Goal: Entertainment & Leisure: Consume media (video, audio)

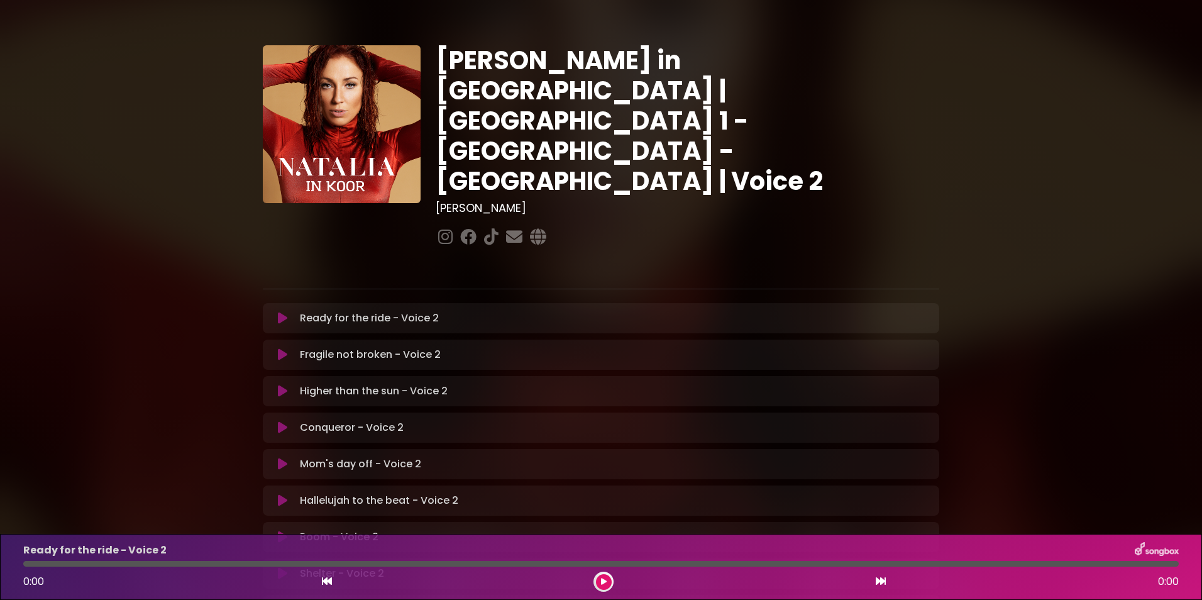
scroll to position [189, 0]
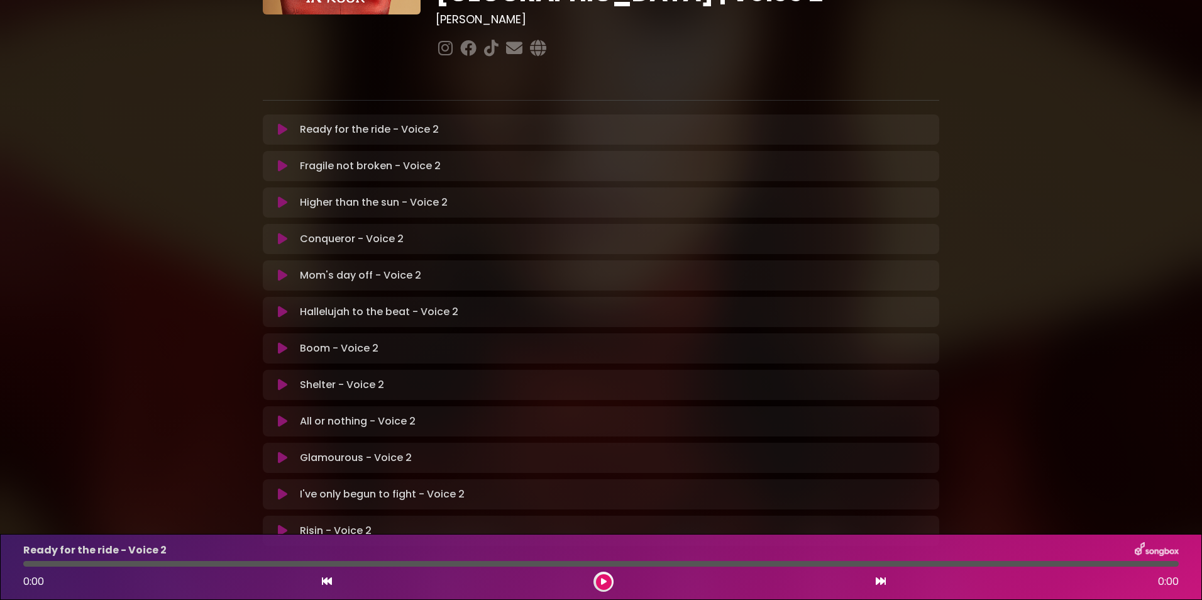
click at [280, 269] on icon at bounding box center [282, 275] width 9 height 13
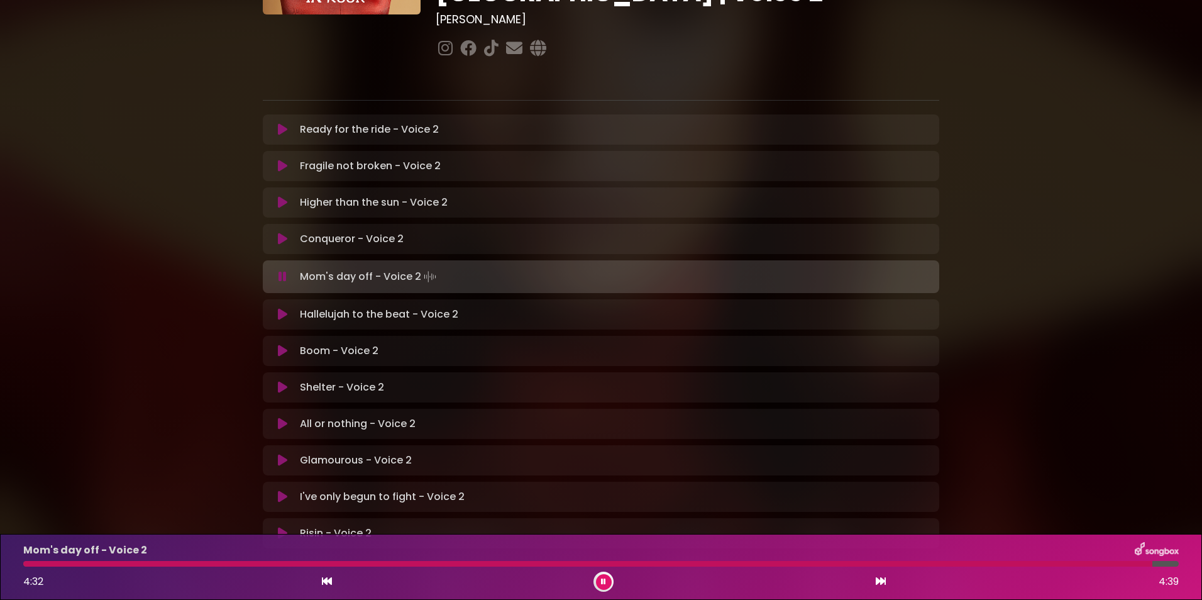
click at [603, 578] on icon at bounding box center [603, 582] width 5 height 8
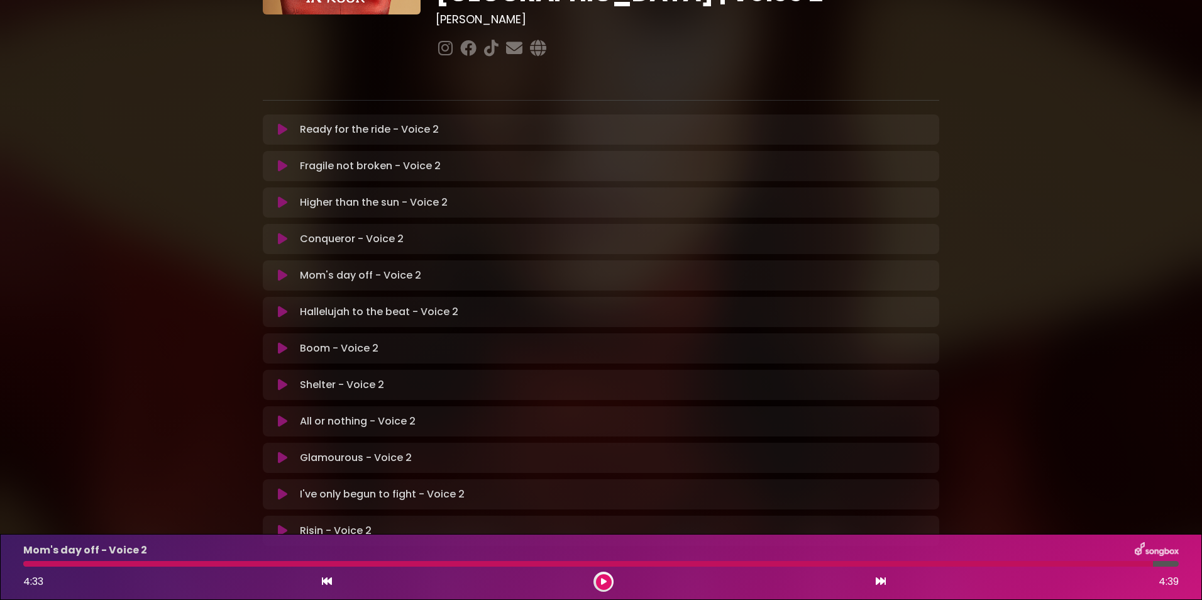
click at [283, 305] on icon at bounding box center [282, 311] width 9 height 13
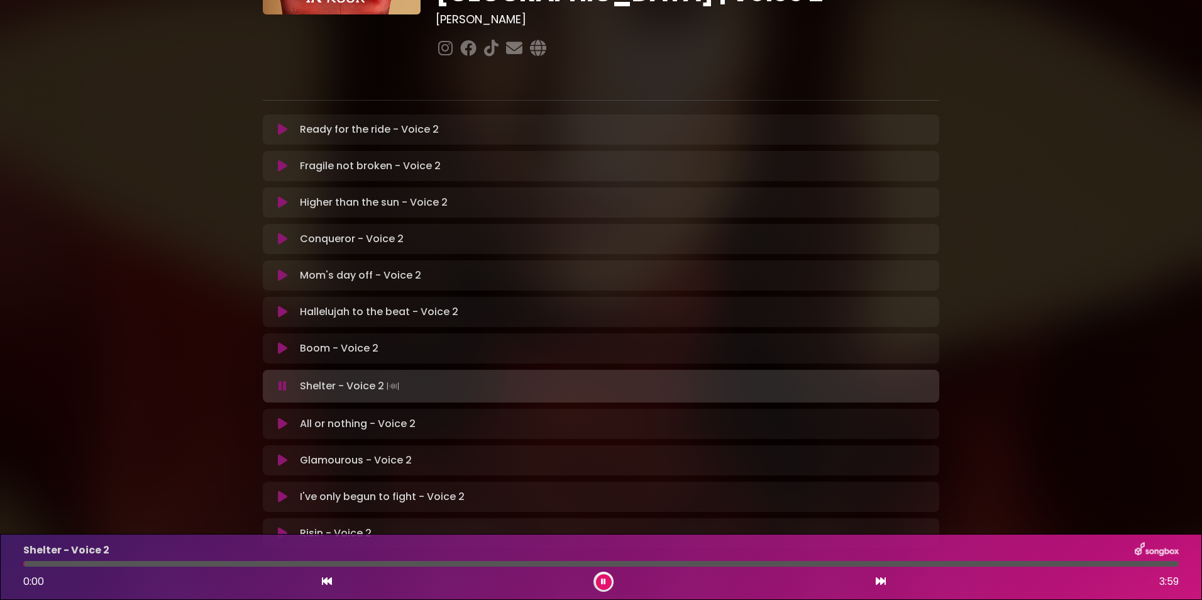
click at [602, 580] on icon at bounding box center [603, 582] width 5 height 8
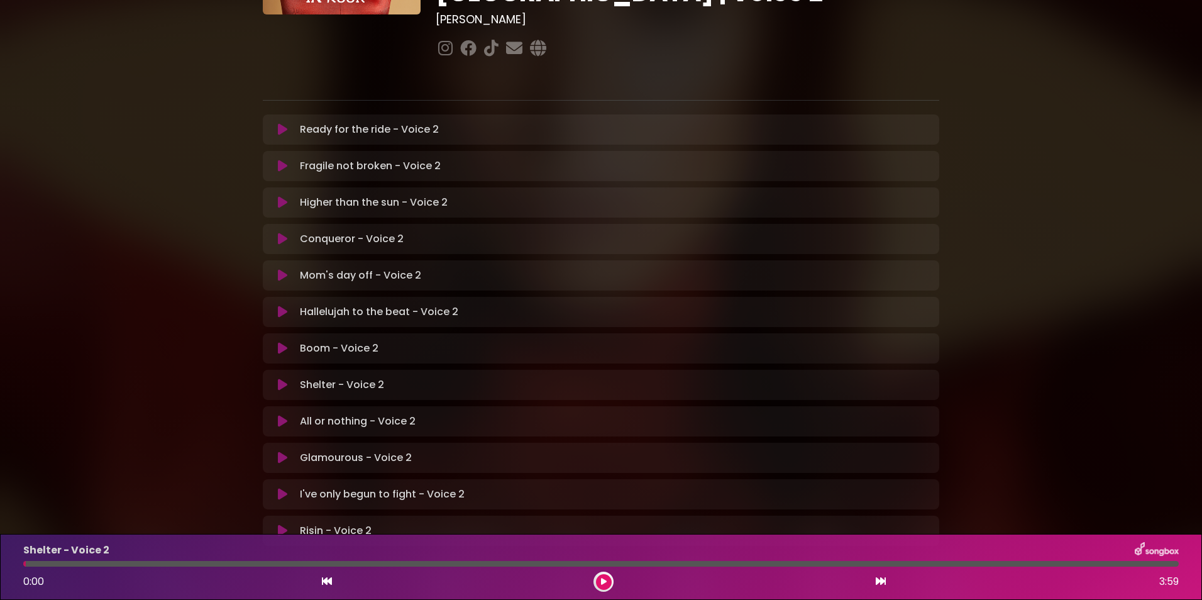
click at [602, 580] on icon at bounding box center [604, 582] width 6 height 8
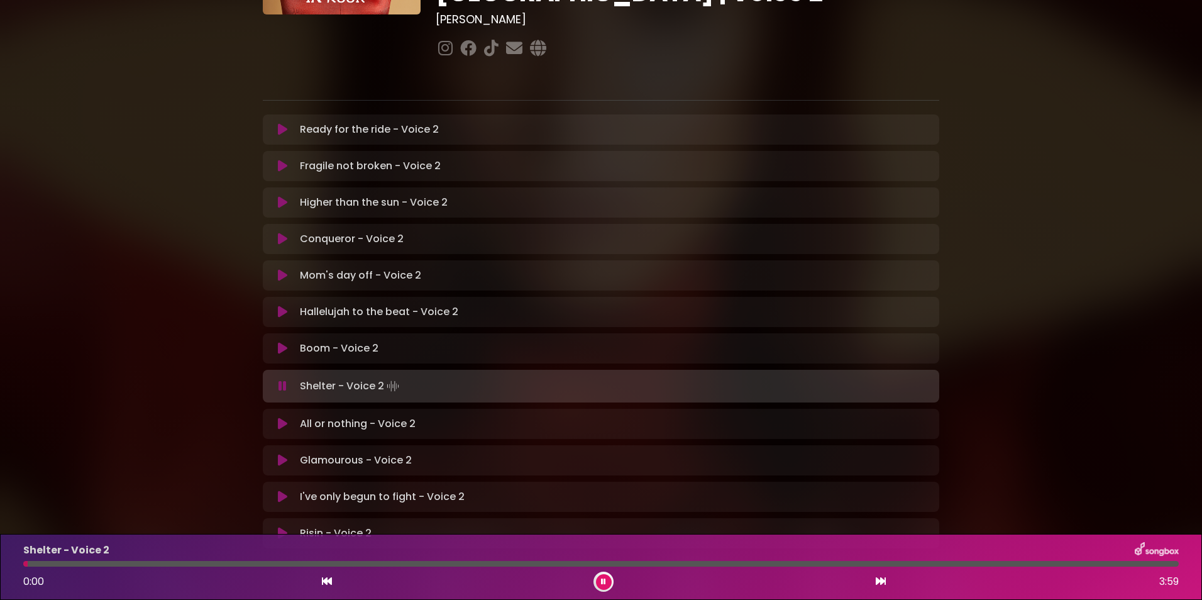
click at [602, 580] on icon at bounding box center [603, 582] width 5 height 8
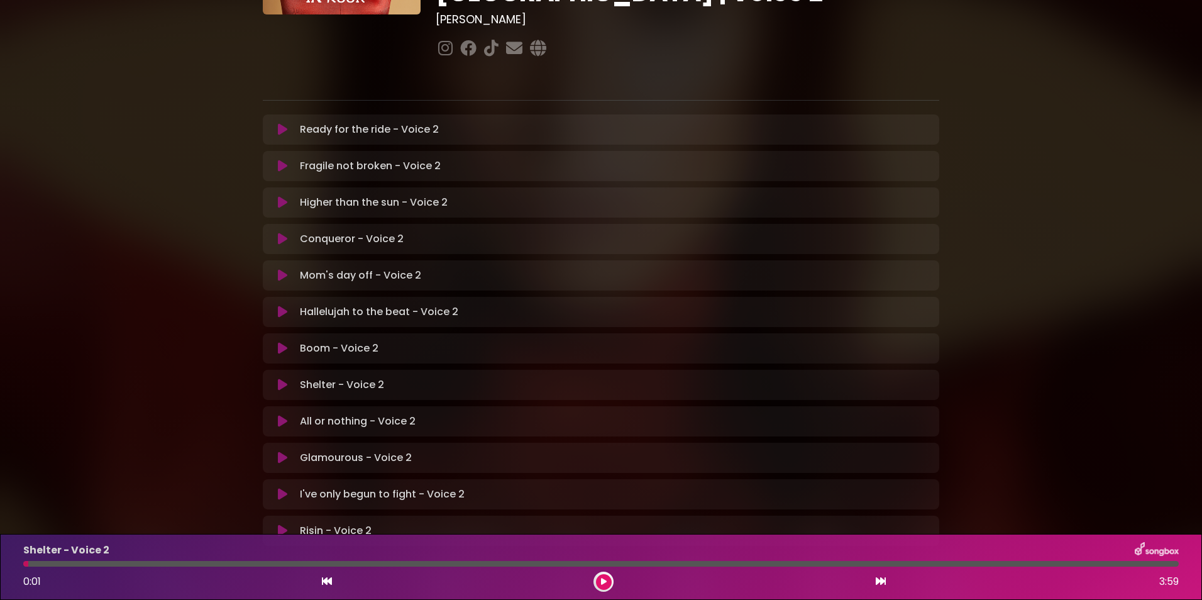
click at [279, 342] on icon at bounding box center [282, 348] width 9 height 13
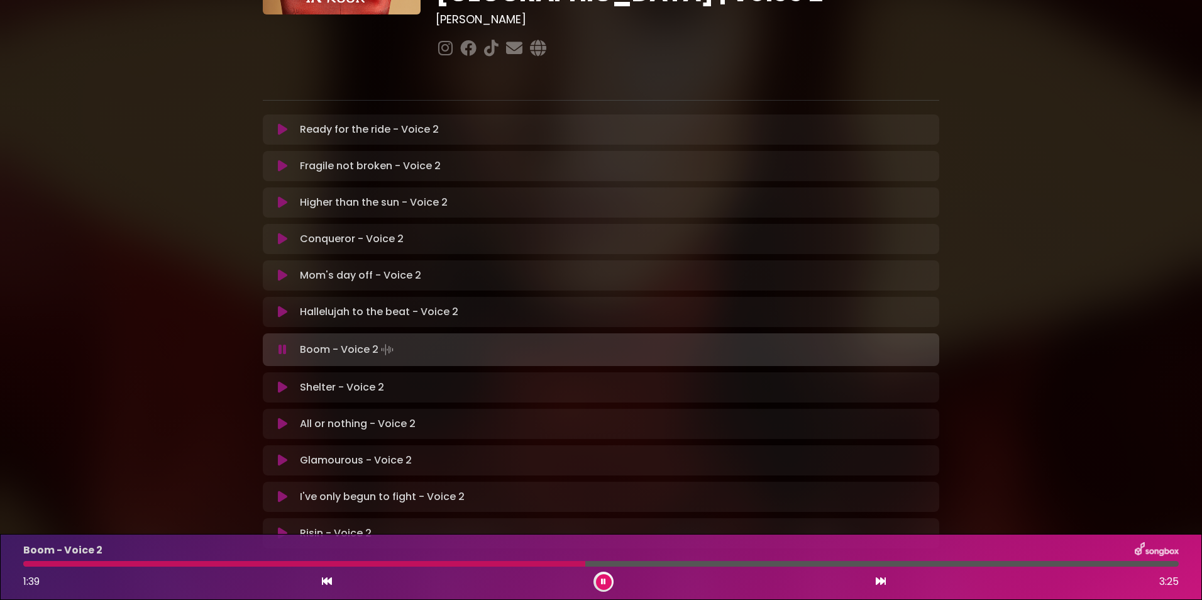
click at [278, 343] on icon at bounding box center [282, 349] width 8 height 13
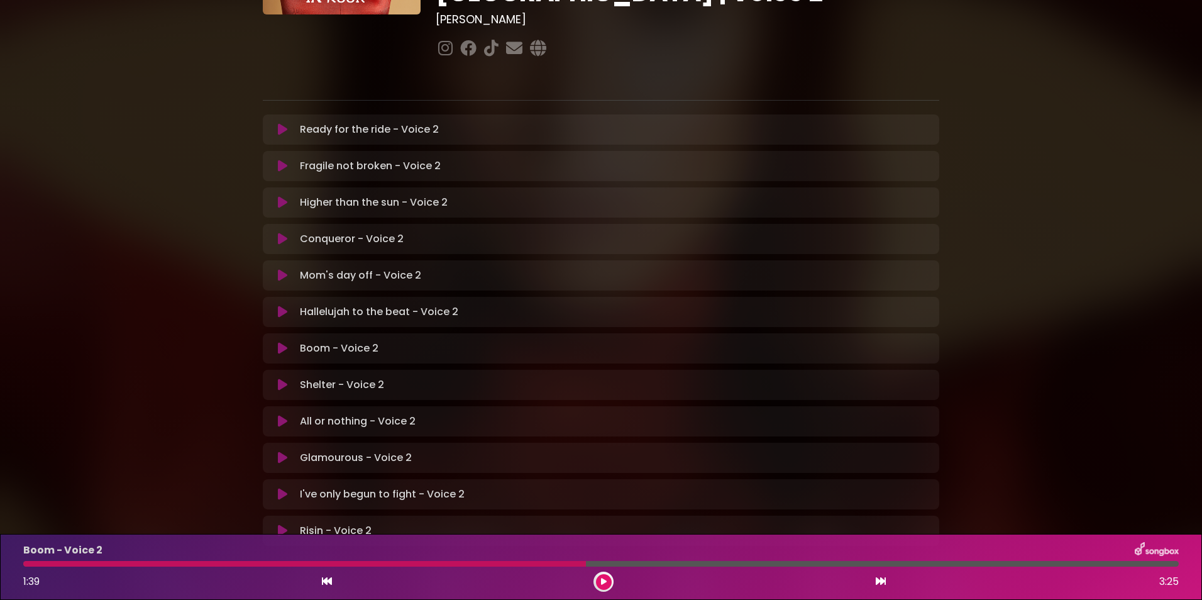
click at [327, 577] on icon at bounding box center [327, 581] width 10 height 10
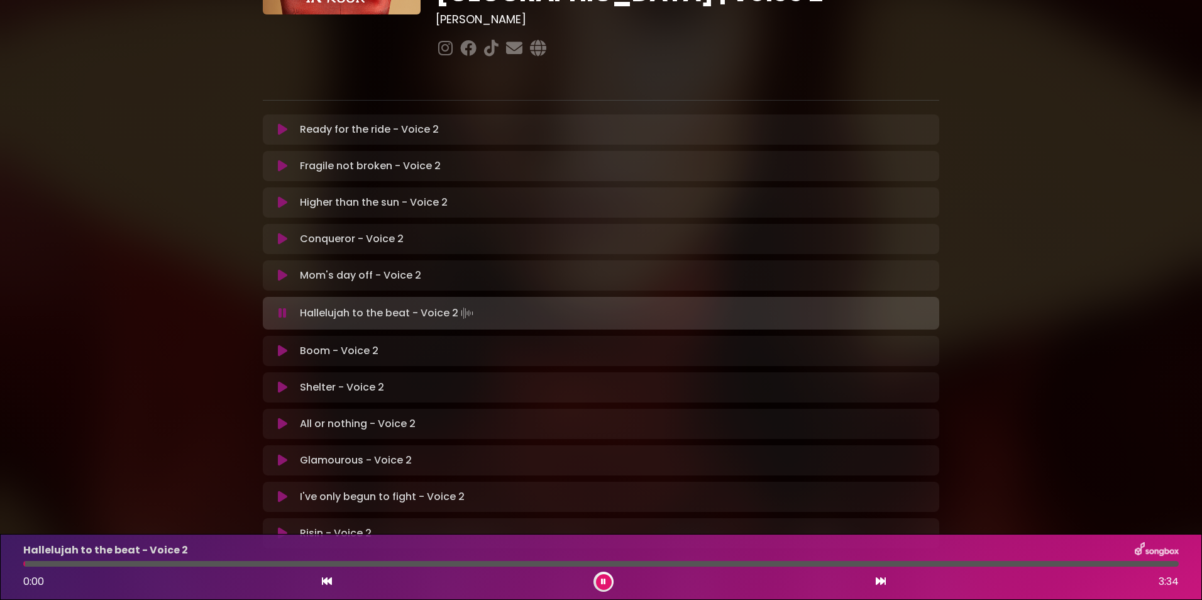
click at [280, 307] on icon at bounding box center [282, 313] width 8 height 13
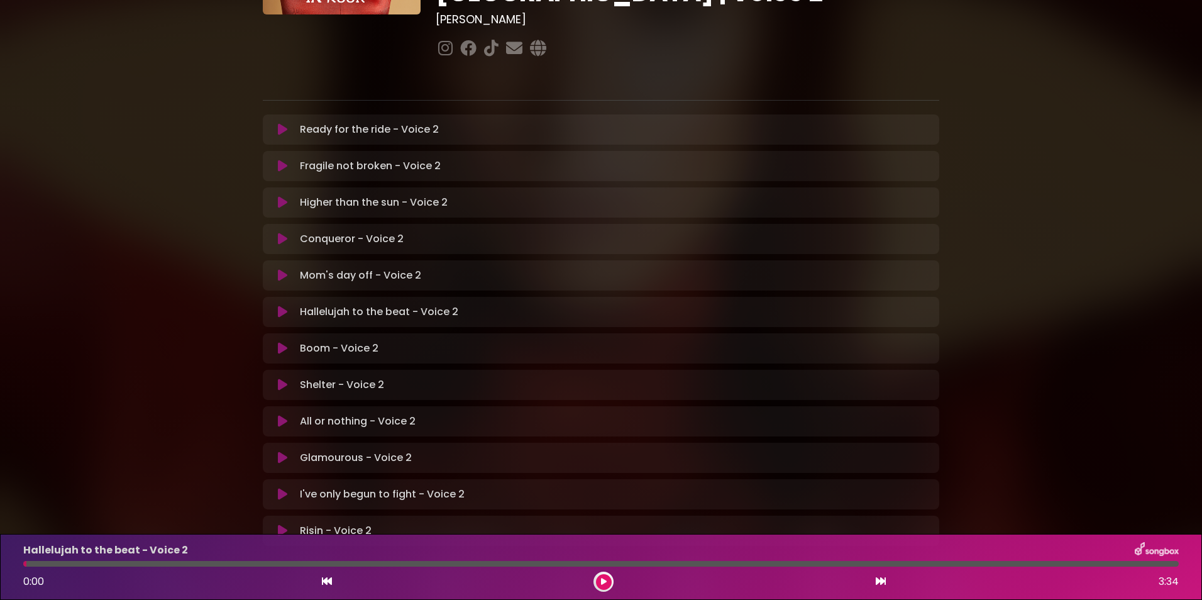
click at [279, 342] on icon at bounding box center [282, 348] width 9 height 13
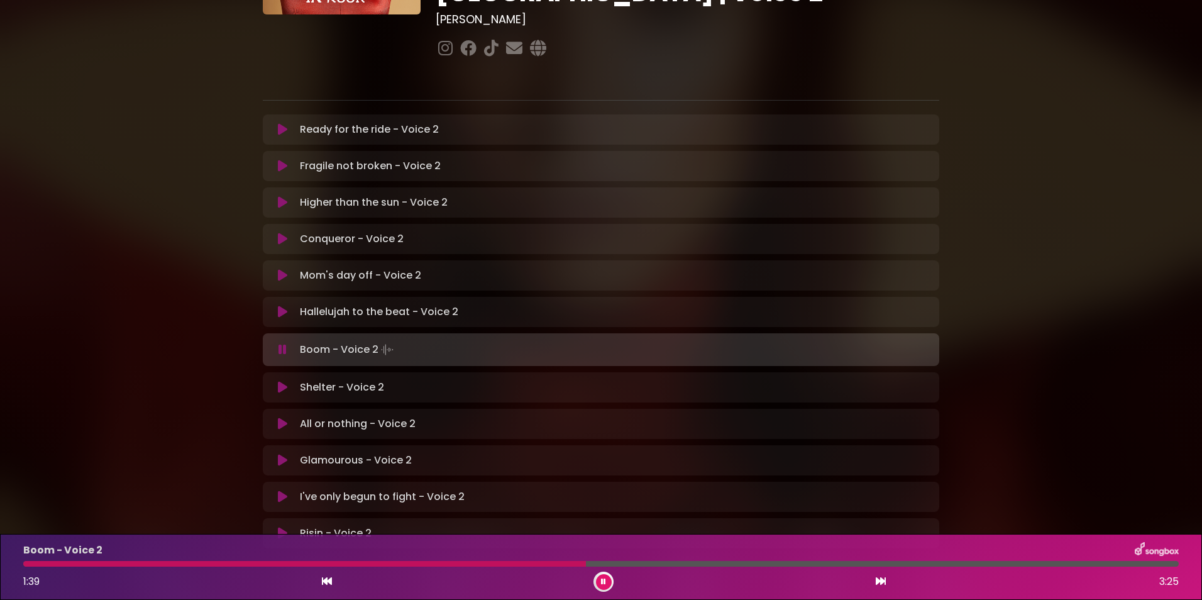
click at [282, 343] on icon at bounding box center [282, 349] width 8 height 13
